Goal: Navigation & Orientation: Find specific page/section

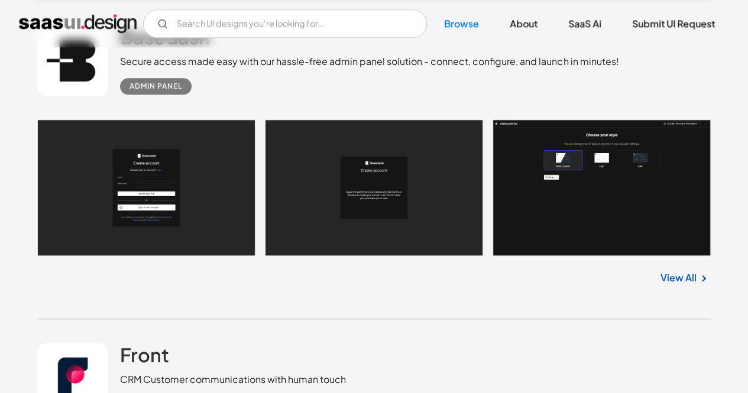
scroll to position [588, 0]
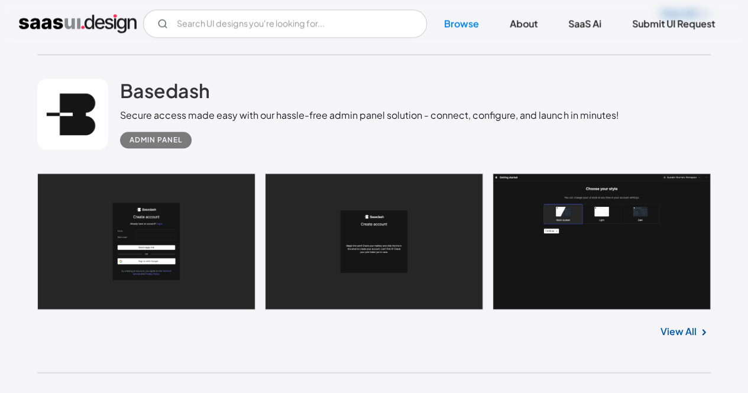
click at [697, 325] on img at bounding box center [704, 332] width 14 height 14
click at [677, 325] on link "View All" at bounding box center [679, 332] width 36 height 14
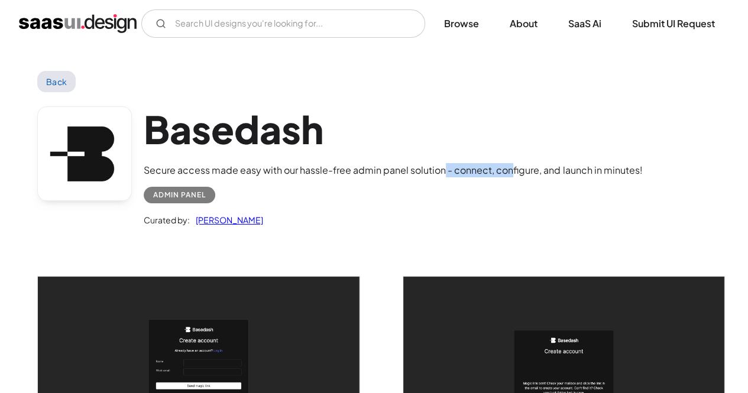
drag, startPoint x: 444, startPoint y: 174, endPoint x: 512, endPoint y: 174, distance: 68.6
click at [512, 174] on div "Secure access made easy with our hassle-free admin panel solution - connect, co…" at bounding box center [393, 170] width 499 height 14
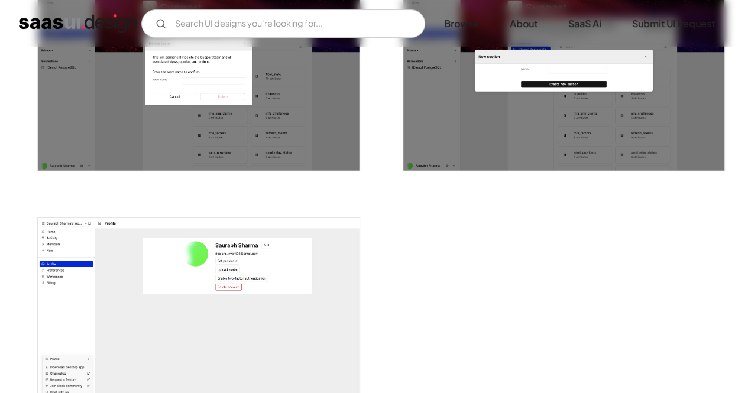
scroll to position [2425, 0]
